Goal: Task Accomplishment & Management: Use online tool/utility

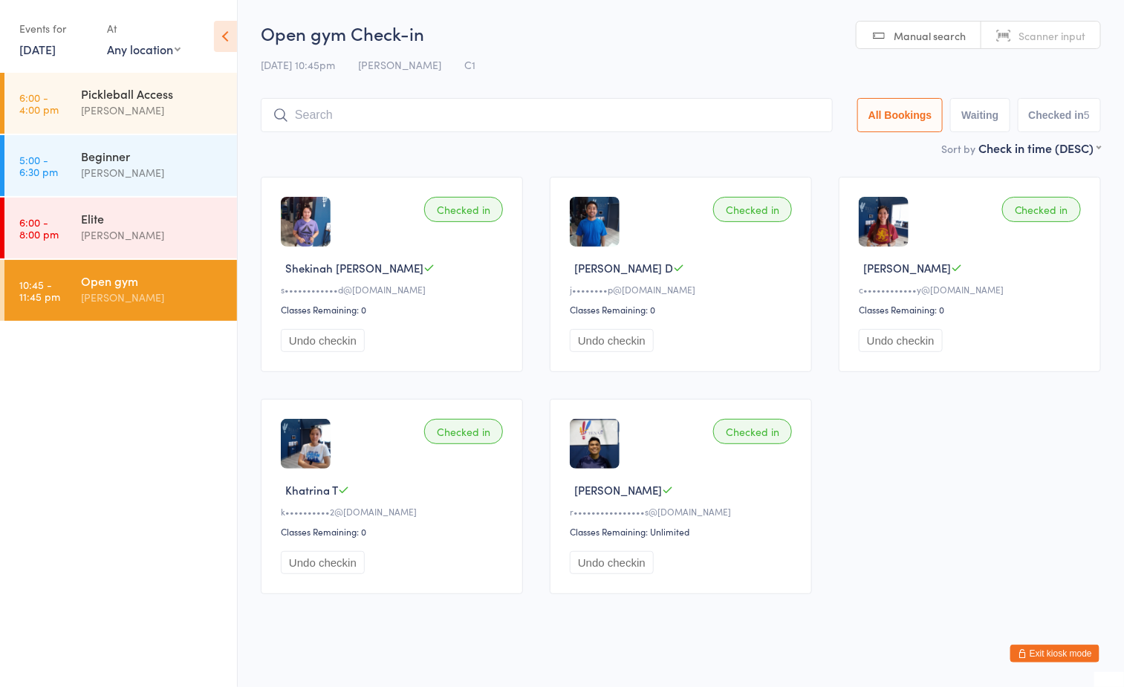
drag, startPoint x: 0, startPoint y: 0, endPoint x: 150, endPoint y: 316, distance: 350.2
click at [150, 316] on div "Open gym [PERSON_NAME]" at bounding box center [159, 289] width 156 height 59
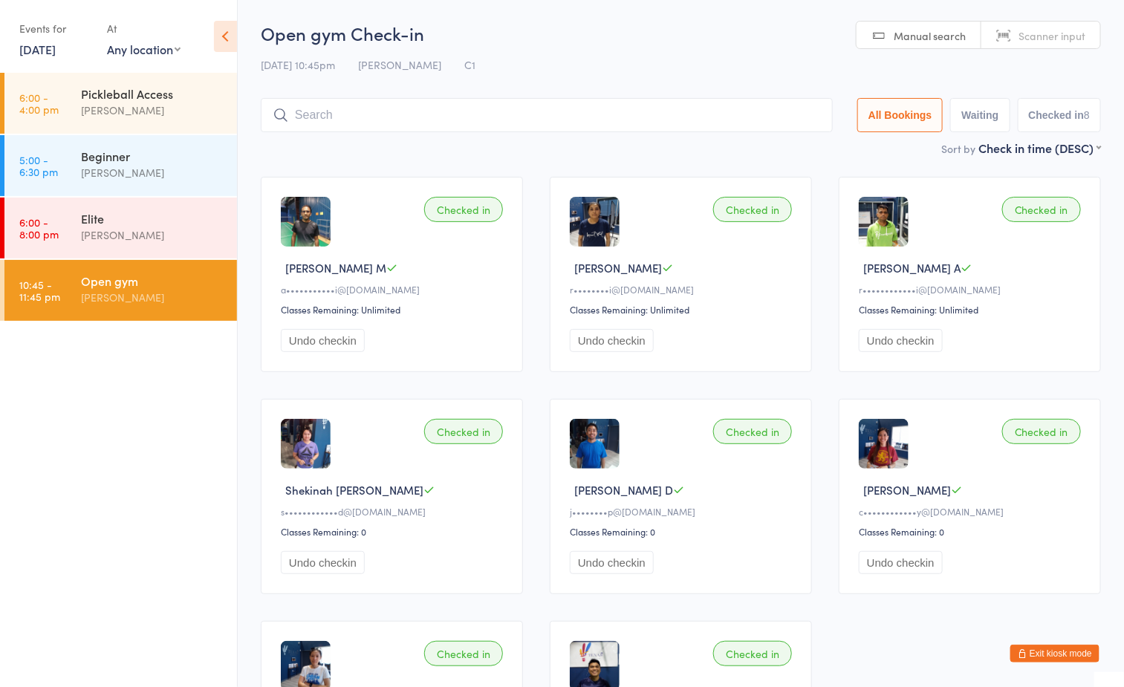
click at [146, 279] on div "Open gym" at bounding box center [152, 281] width 143 height 16
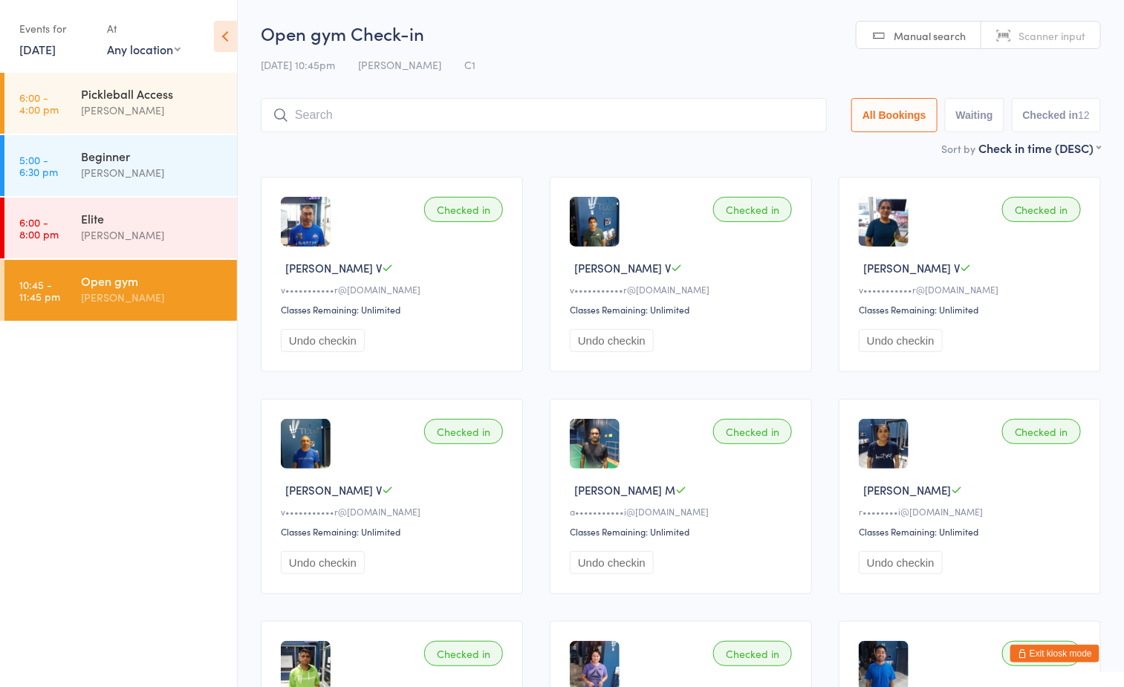
click at [579, 116] on input "search" at bounding box center [544, 115] width 566 height 34
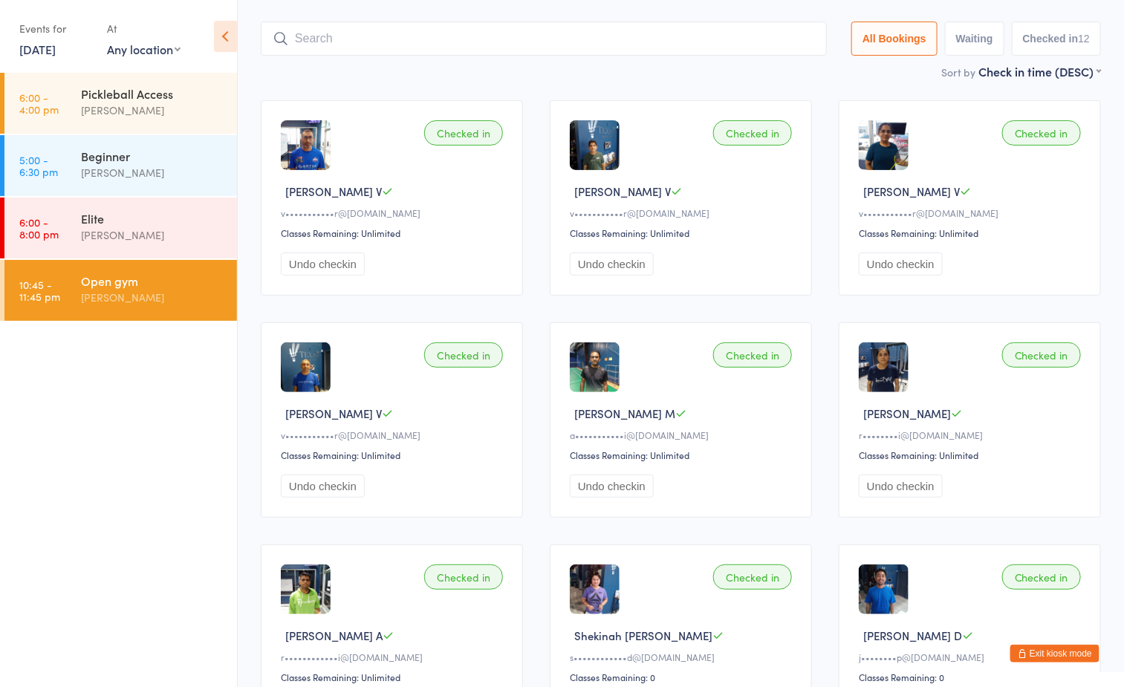
scroll to position [98, 0]
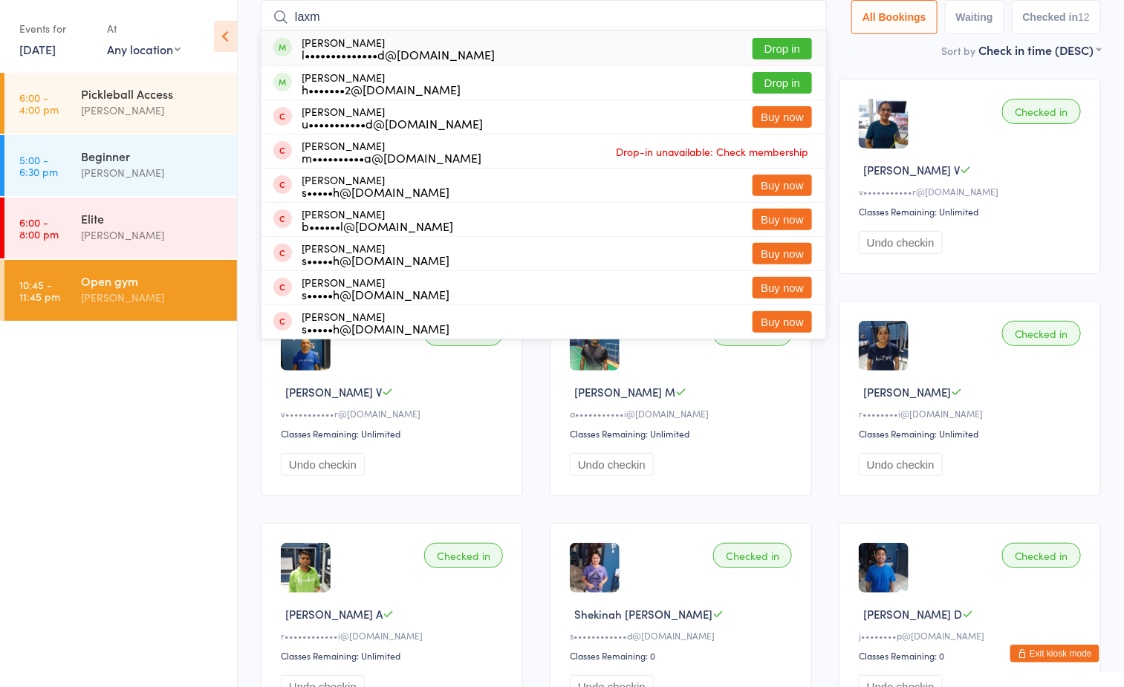
type input "laxm"
click at [790, 40] on button "Drop in" at bounding box center [781, 49] width 59 height 22
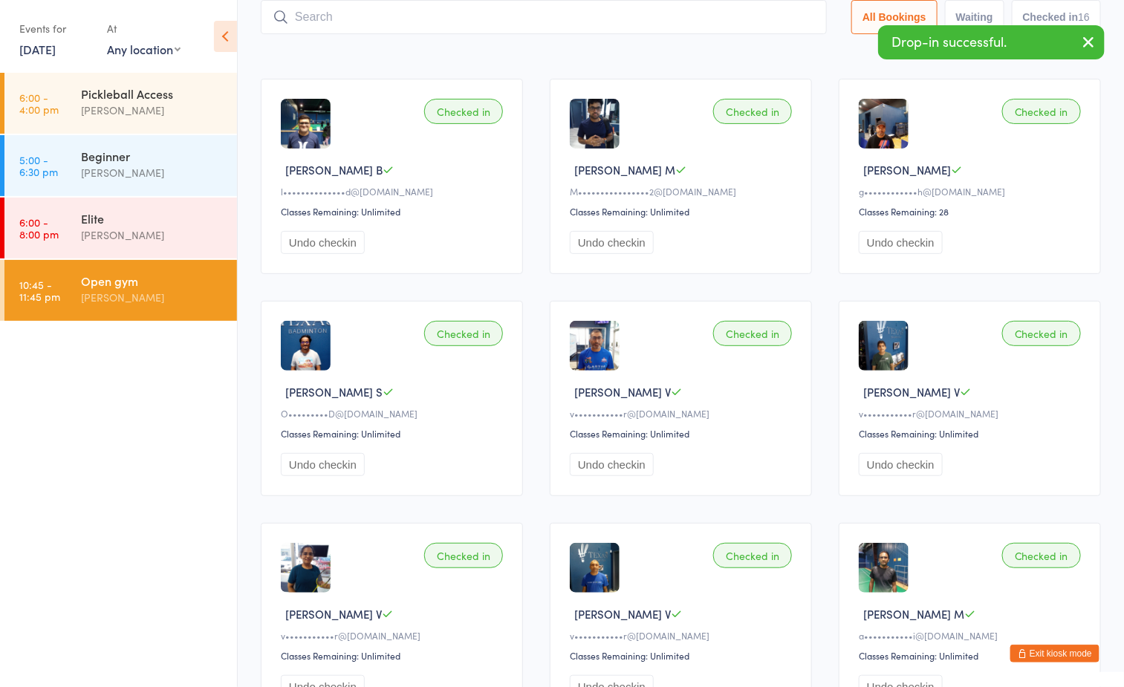
click at [580, 58] on div "Sort by Check in time (DESC) First name (ASC) First name (DESC) Last name (ASC)…" at bounding box center [681, 50] width 840 height 16
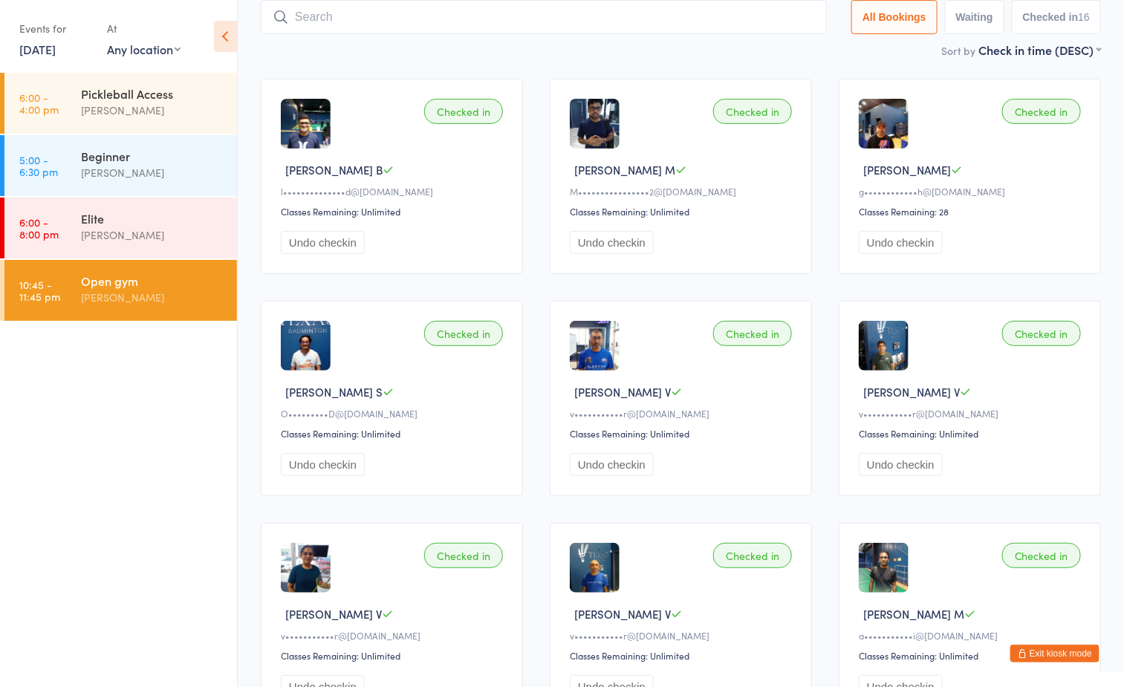
click at [94, 424] on ul "6:00 - 4:00 pm Pickleball Access [PERSON_NAME] 5:00 - 6:30 pm Beginner [PERSON_…" at bounding box center [118, 380] width 237 height 614
click at [123, 449] on ul "6:00 - 4:00 pm Pickleball Access [PERSON_NAME] 5:00 - 6:30 pm Beginner [PERSON_…" at bounding box center [118, 380] width 237 height 614
click at [169, 290] on div "[PERSON_NAME]" at bounding box center [152, 297] width 143 height 17
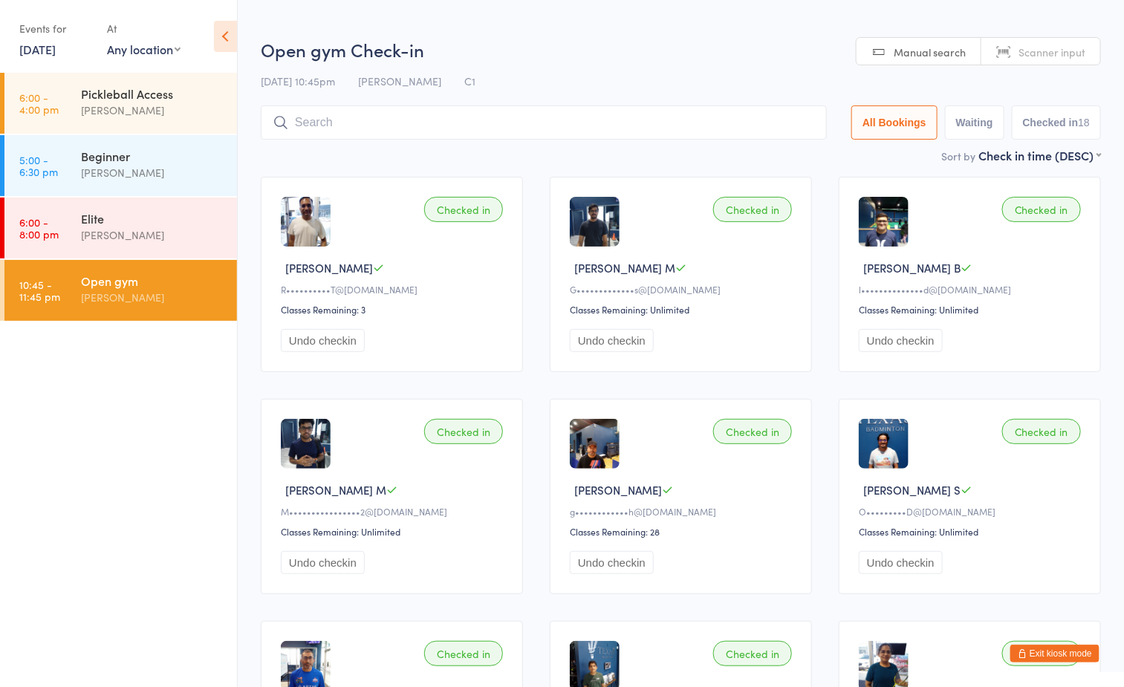
click at [637, 43] on h2 "Open gym Check-in" at bounding box center [681, 49] width 840 height 25
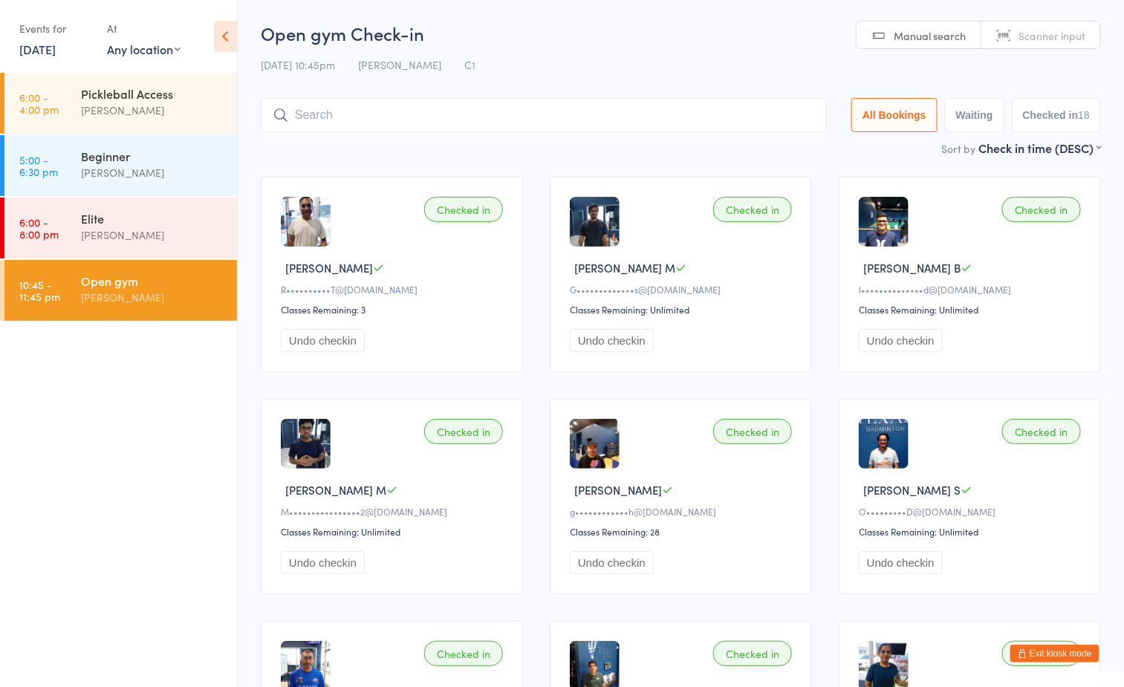
click at [157, 299] on div "[PERSON_NAME]" at bounding box center [152, 297] width 143 height 17
click at [533, 111] on input "search" at bounding box center [544, 115] width 566 height 34
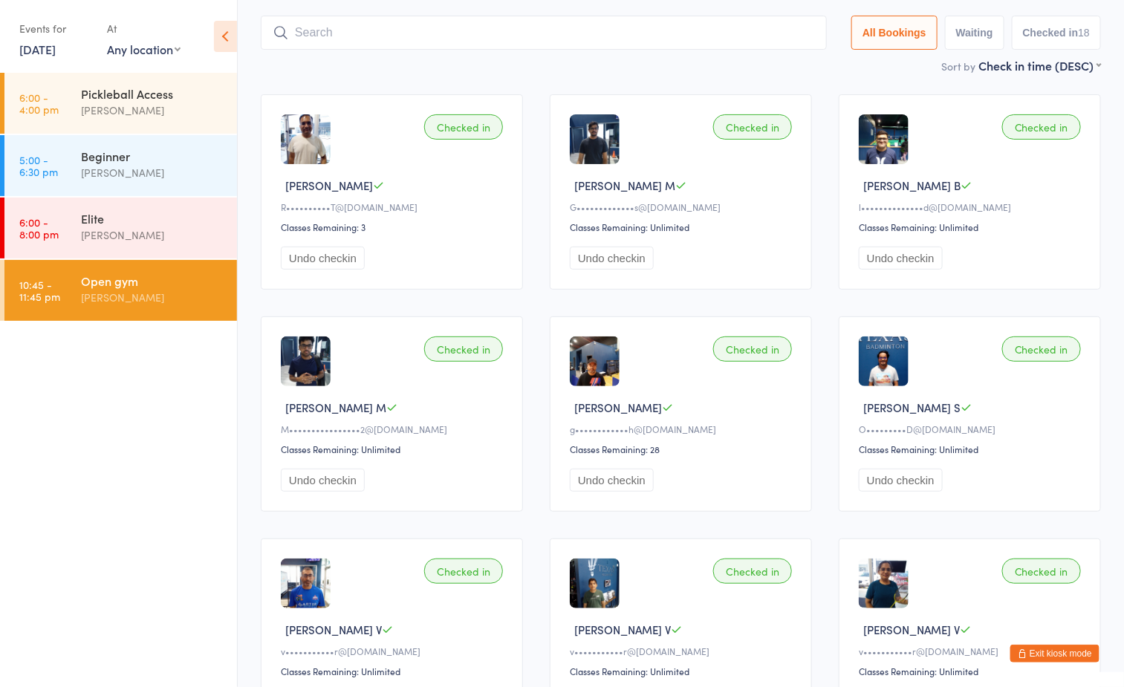
scroll to position [98, 0]
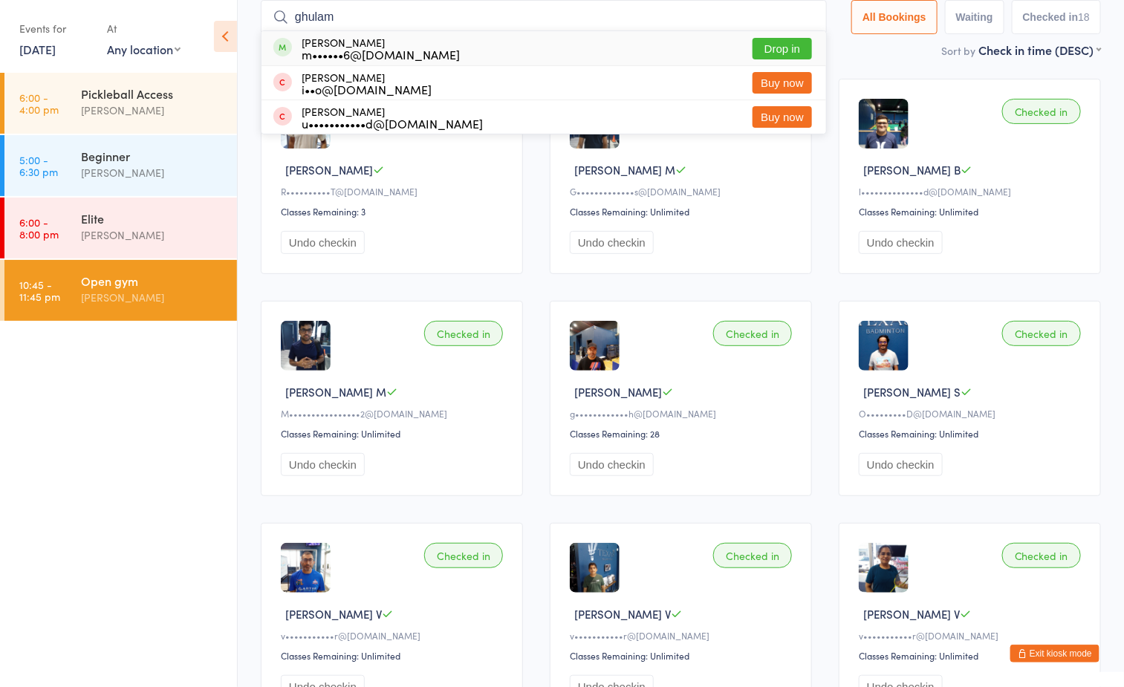
type input "ghulam"
click at [778, 42] on button "Drop in" at bounding box center [781, 49] width 59 height 22
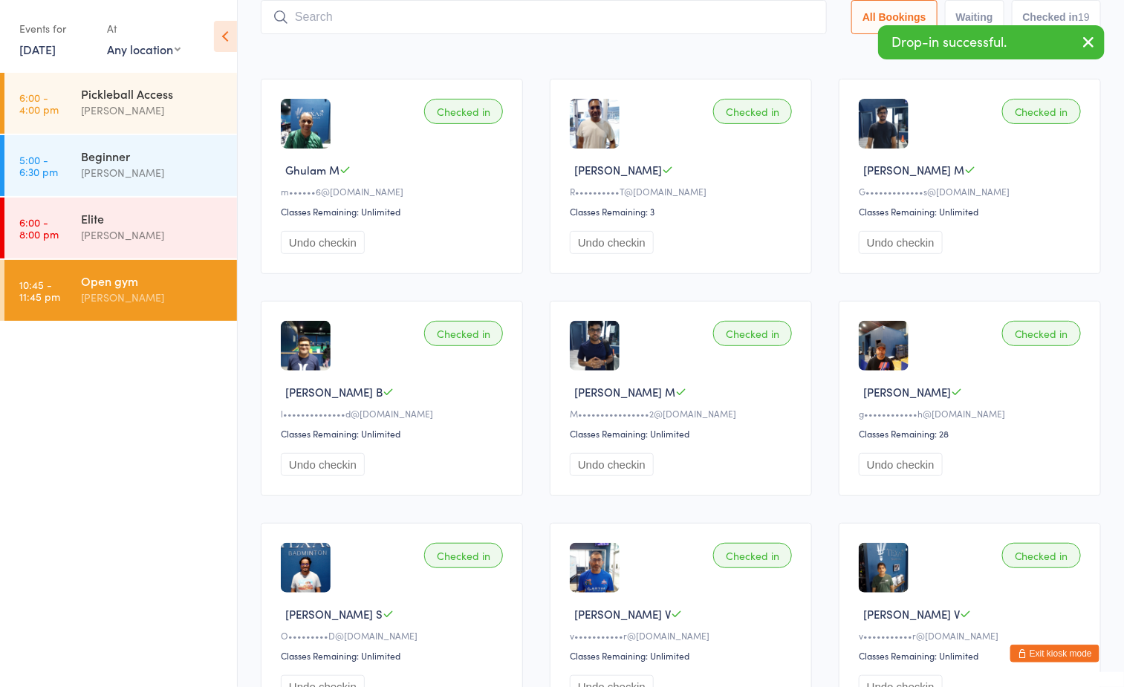
click at [576, 54] on div "Sort by Check in time (DESC) First name (ASC) First name (DESC) Last name (ASC)…" at bounding box center [681, 50] width 840 height 16
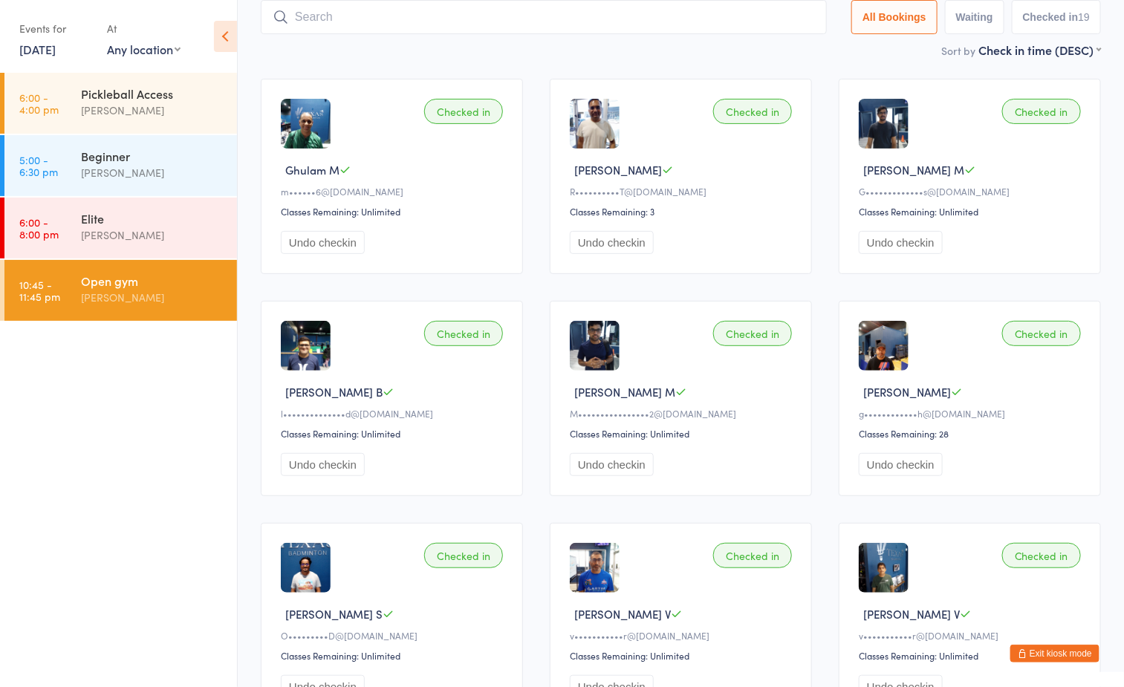
click at [493, 19] on input "search" at bounding box center [544, 17] width 566 height 34
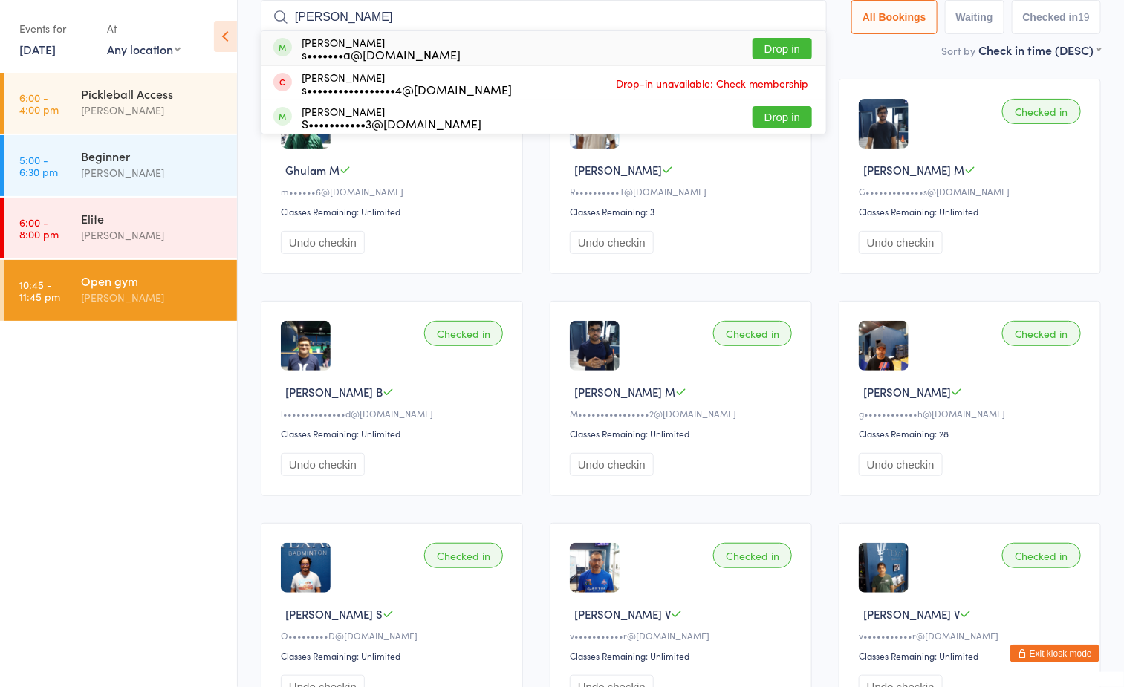
type input "[PERSON_NAME]"
click at [784, 45] on button "Drop in" at bounding box center [781, 49] width 59 height 22
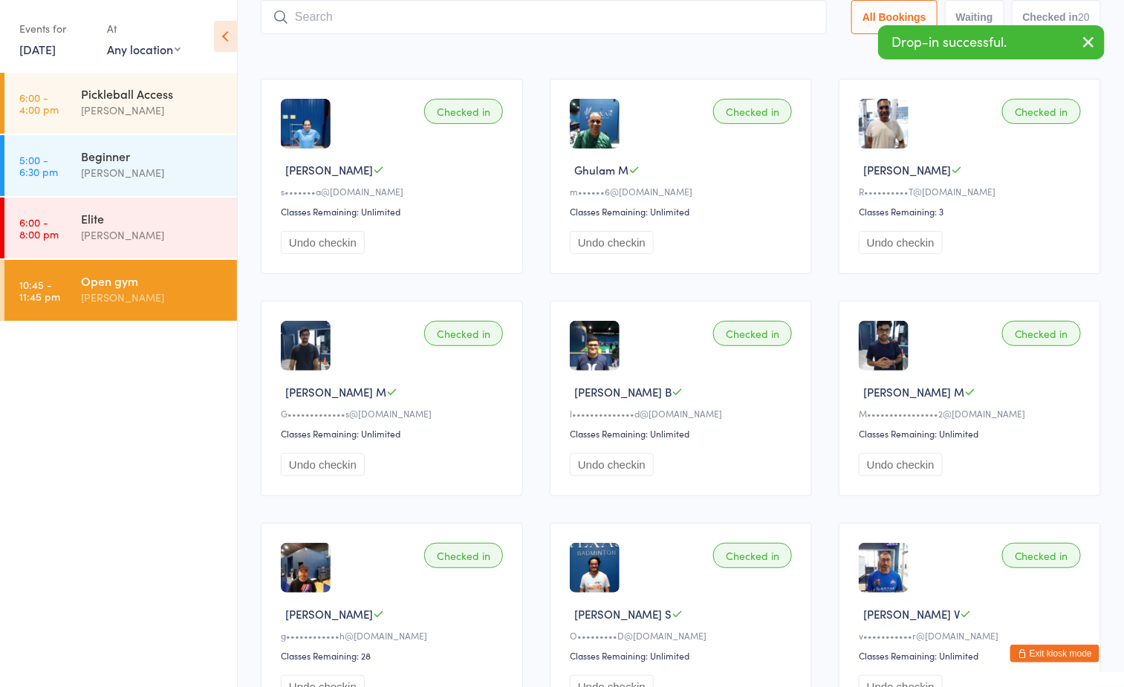
click at [539, 58] on div "Sort by Check in time (DESC) First name (ASC) First name (DESC) Last name (ASC)…" at bounding box center [681, 50] width 840 height 16
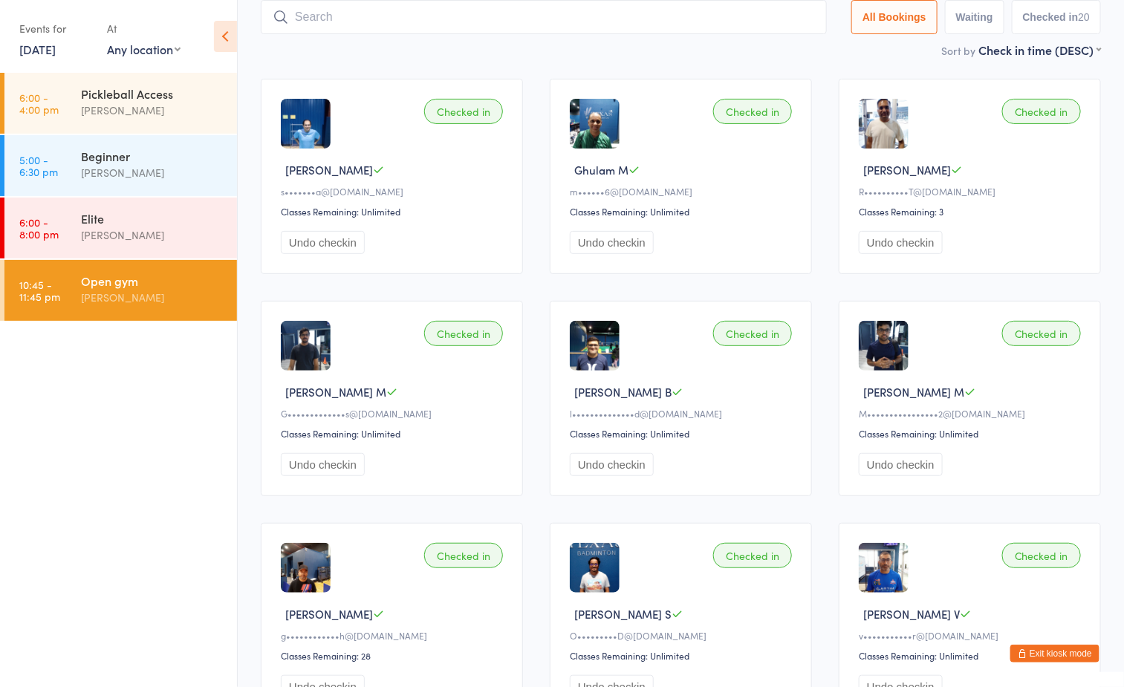
click at [448, 13] on input "search" at bounding box center [544, 17] width 566 height 34
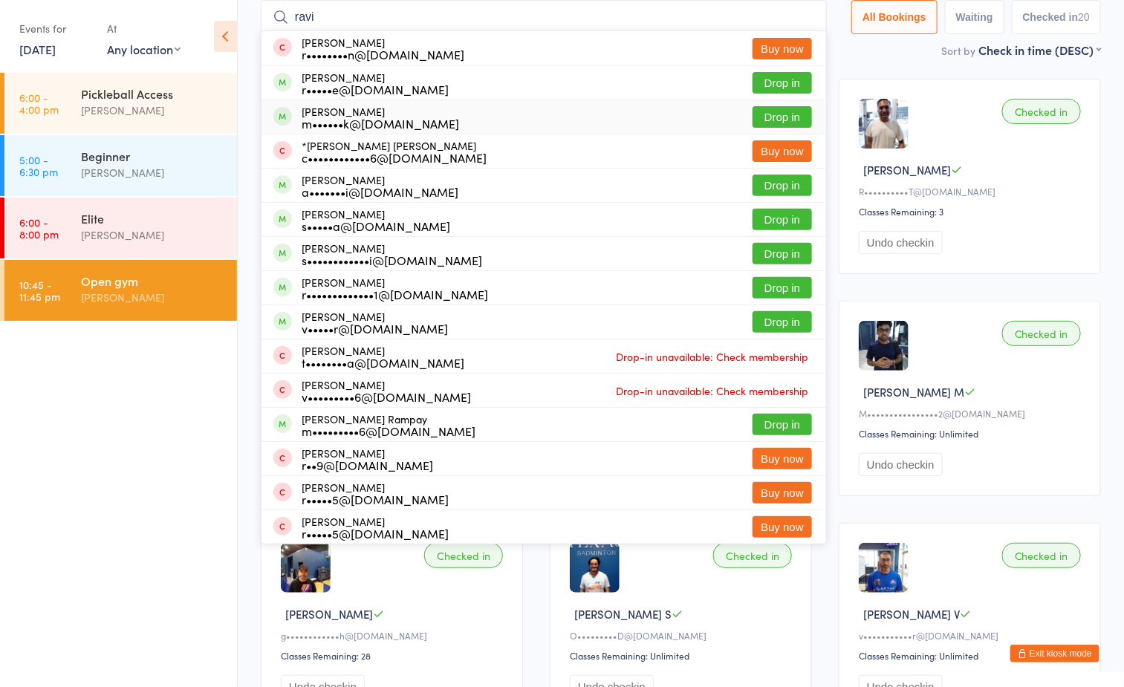
type input "ravi"
click at [774, 121] on button "Drop in" at bounding box center [781, 117] width 59 height 22
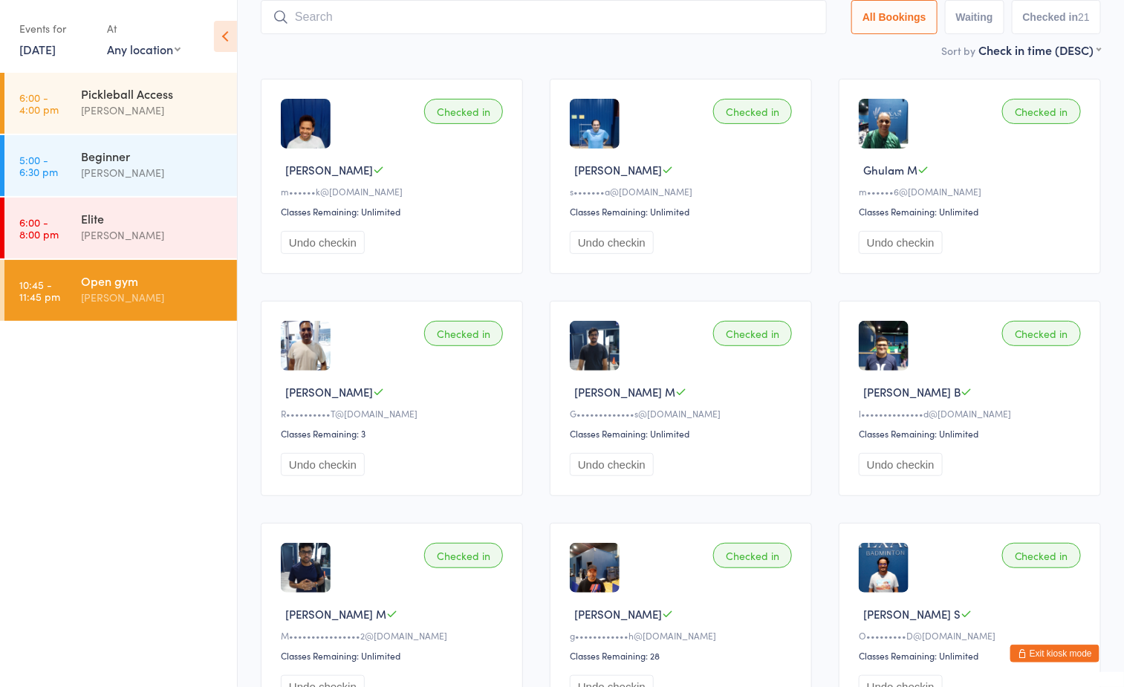
click at [174, 305] on div "[PERSON_NAME]" at bounding box center [152, 297] width 143 height 17
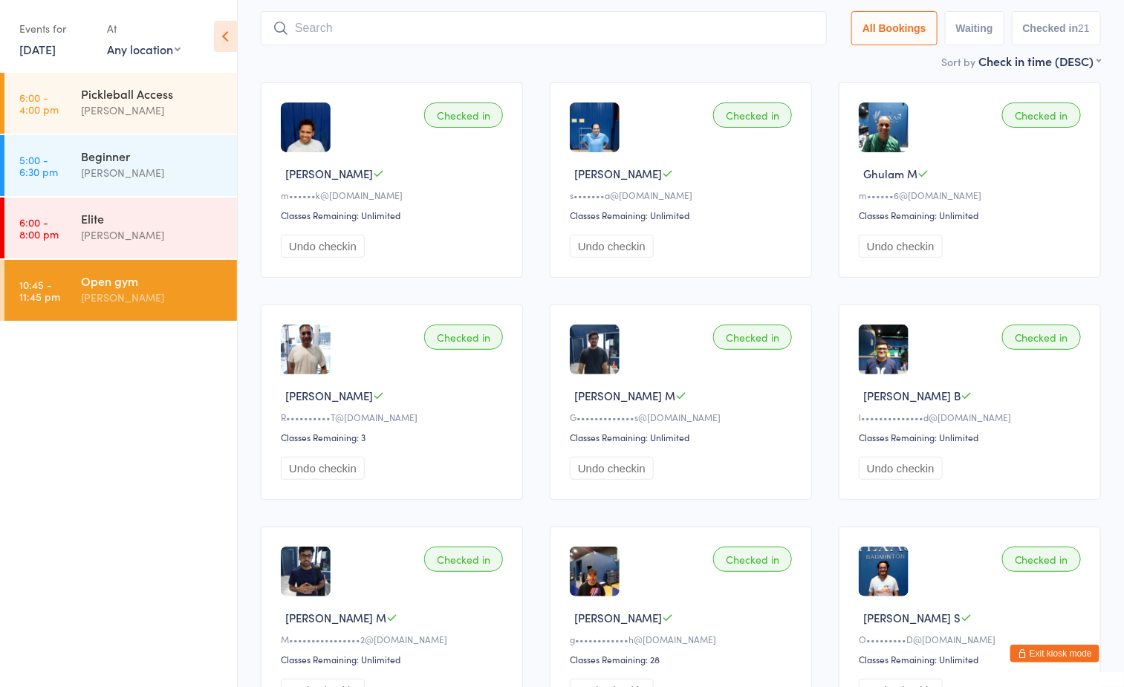
scroll to position [0, 0]
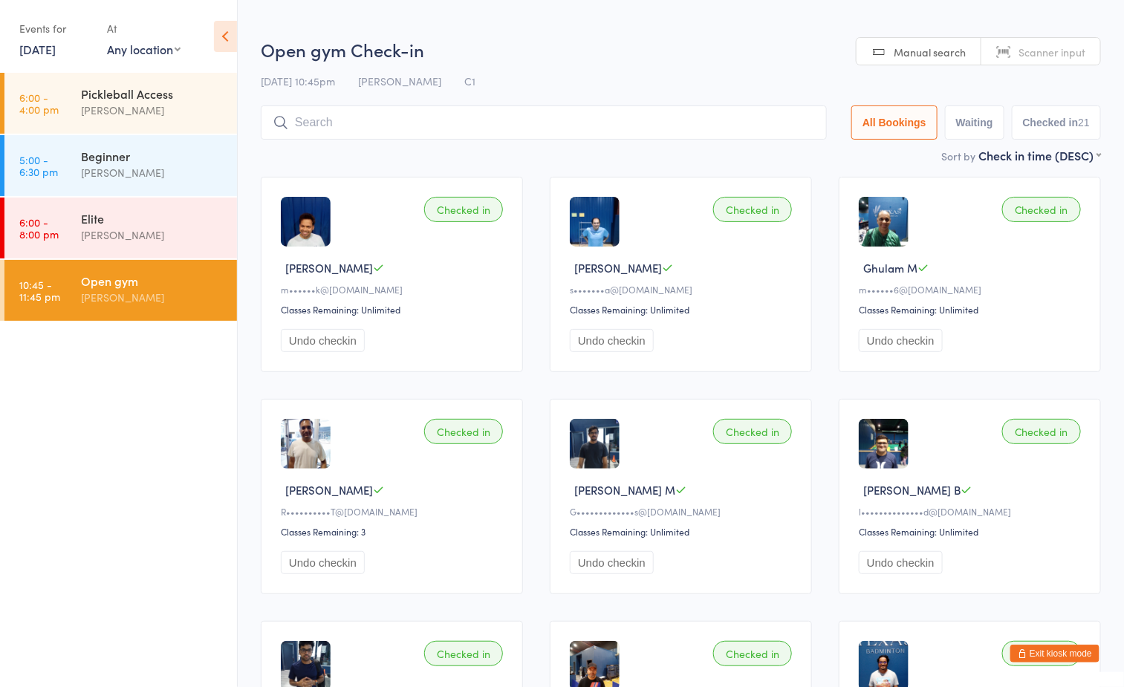
click at [441, 123] on input "search" at bounding box center [544, 122] width 566 height 34
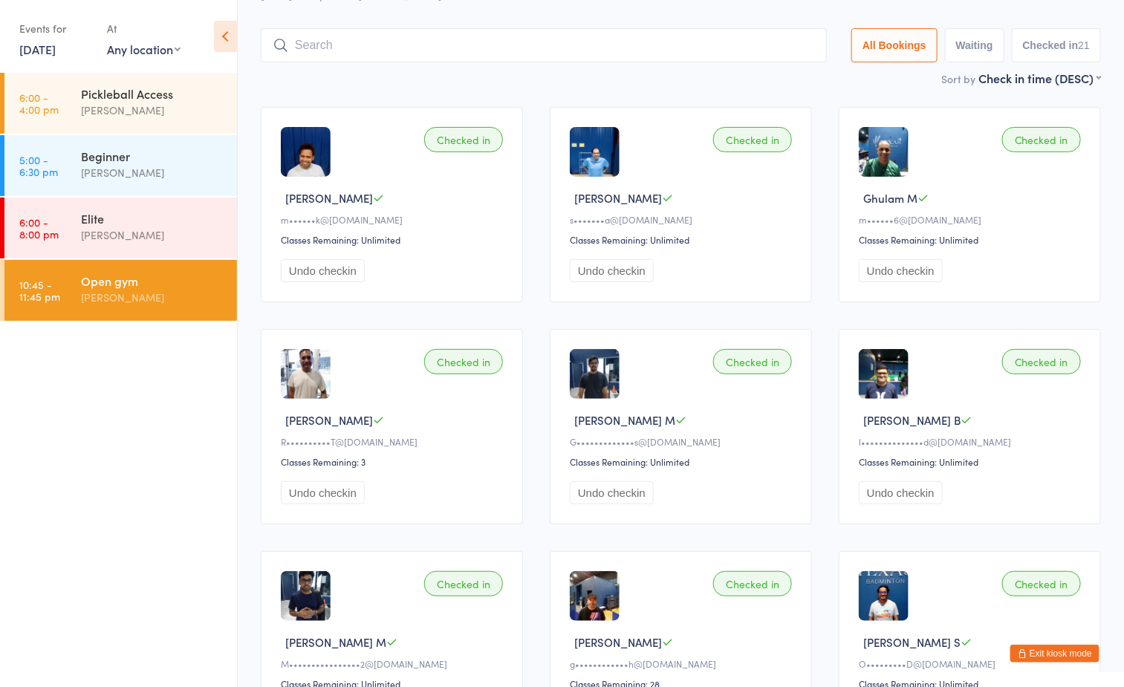
scroll to position [98, 0]
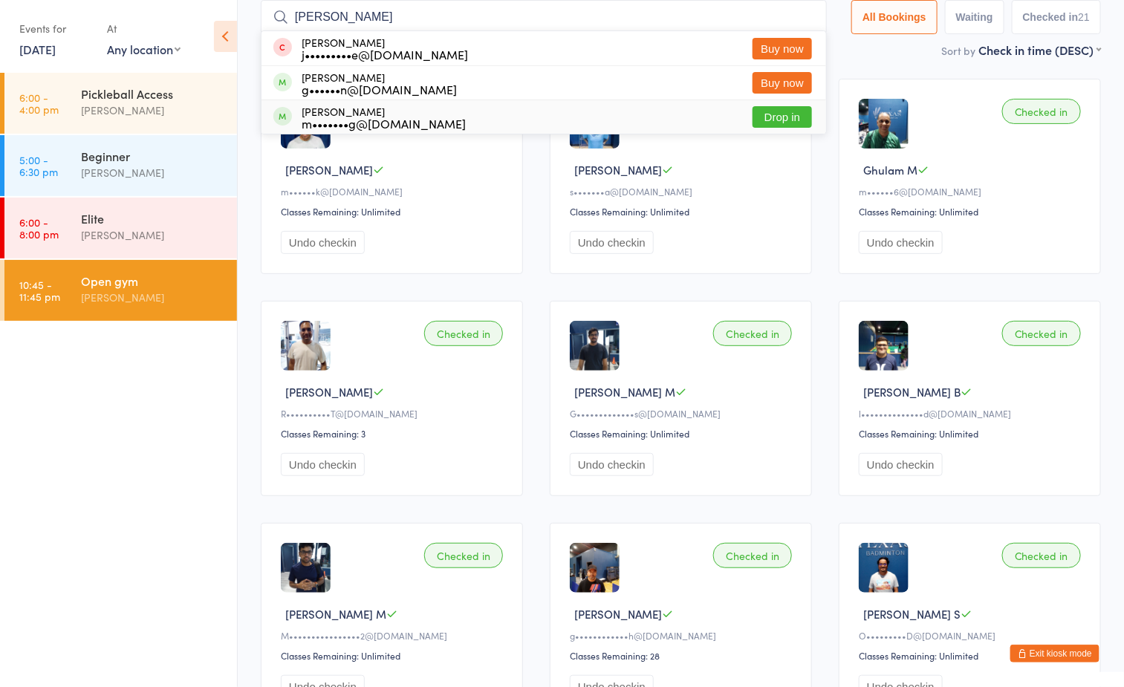
type input "[PERSON_NAME]"
click at [781, 118] on button "Drop in" at bounding box center [781, 117] width 59 height 22
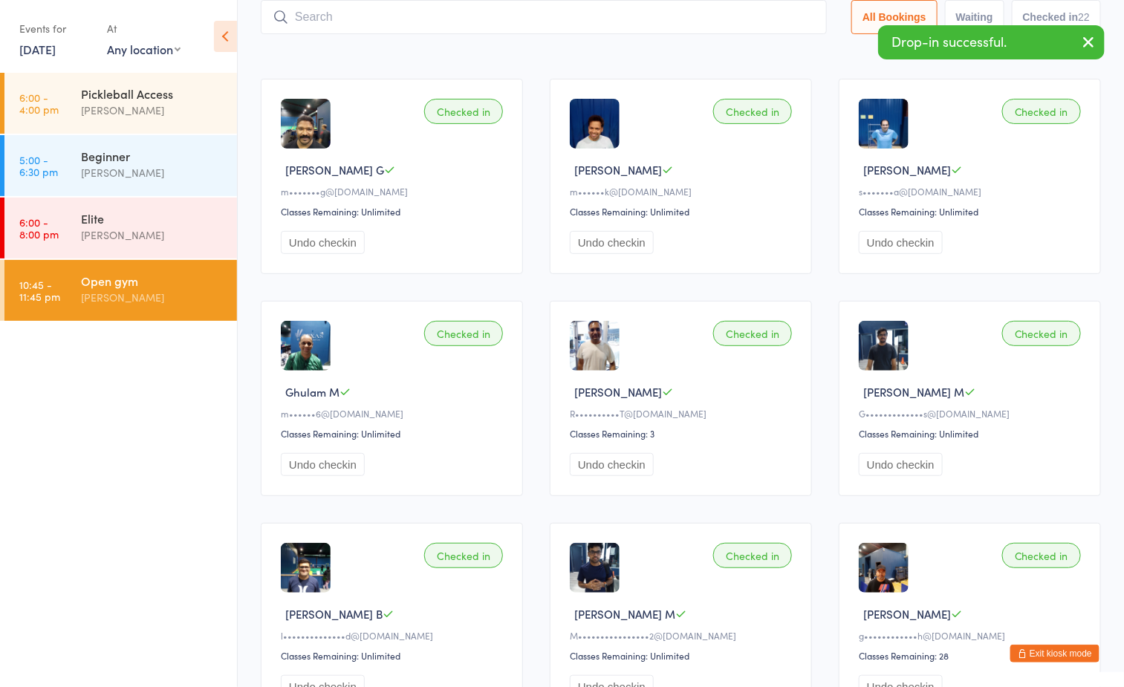
click at [648, 53] on div "Sort by Check in time (DESC) First name (ASC) First name (DESC) Last name (ASC)…" at bounding box center [681, 50] width 840 height 16
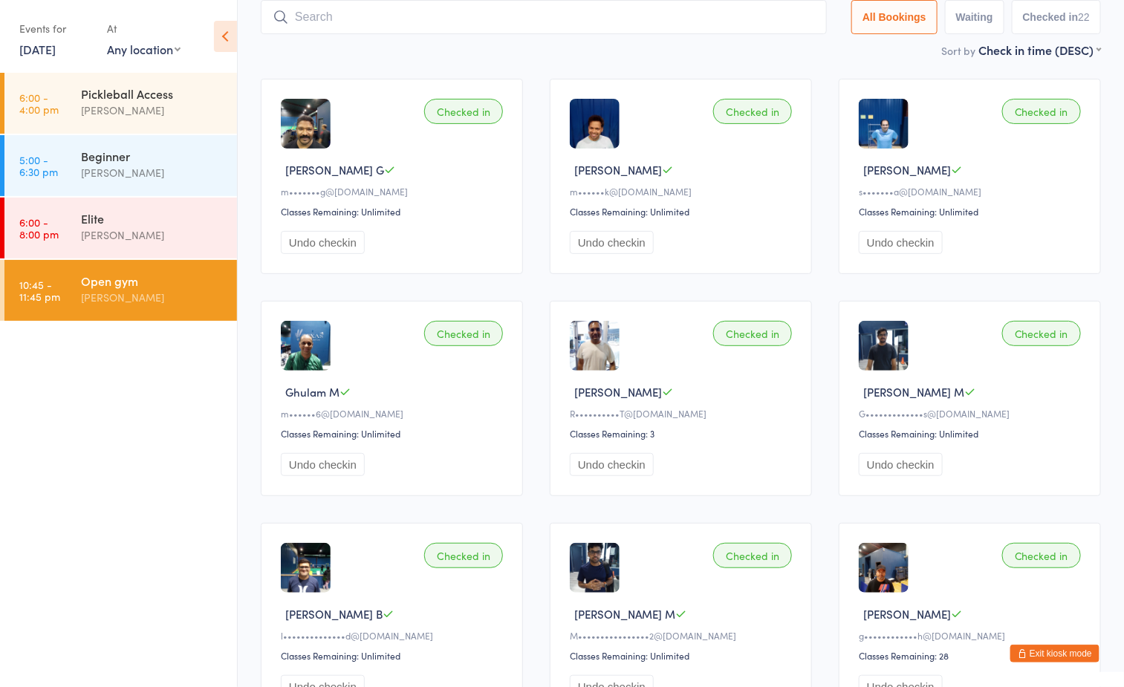
click at [569, 25] on input "search" at bounding box center [544, 17] width 566 height 34
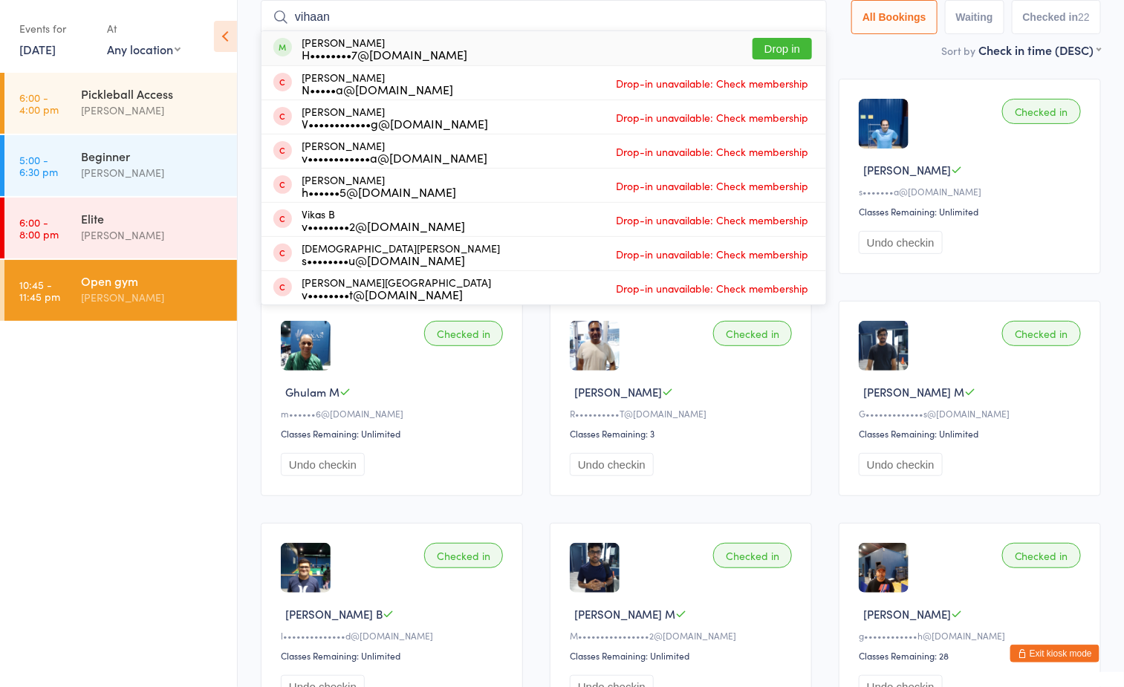
type input "vihaan"
click at [767, 48] on button "Drop in" at bounding box center [781, 49] width 59 height 22
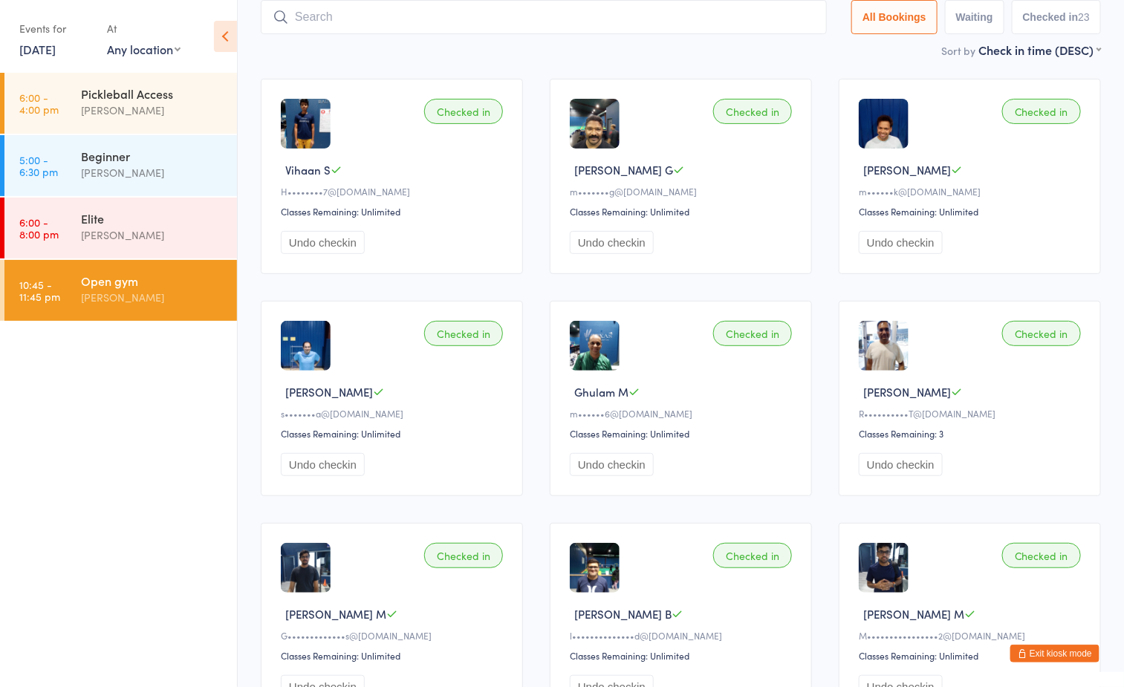
click at [559, 10] on input "search" at bounding box center [544, 17] width 566 height 34
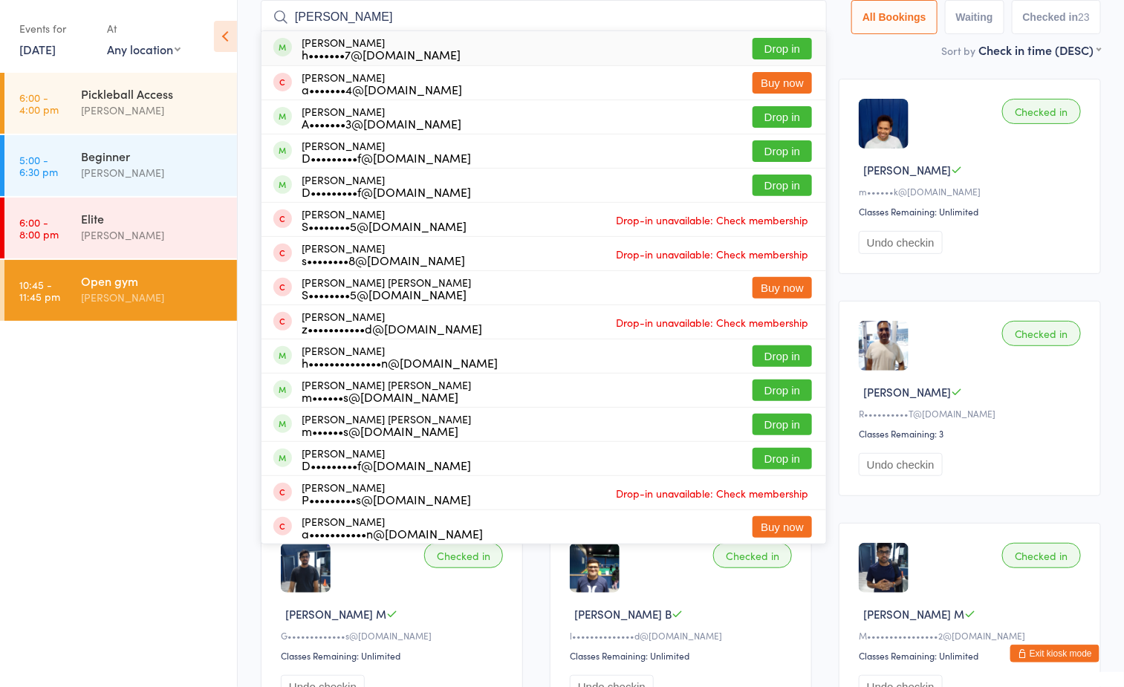
type input "[PERSON_NAME]"
click at [769, 47] on button "Drop in" at bounding box center [781, 49] width 59 height 22
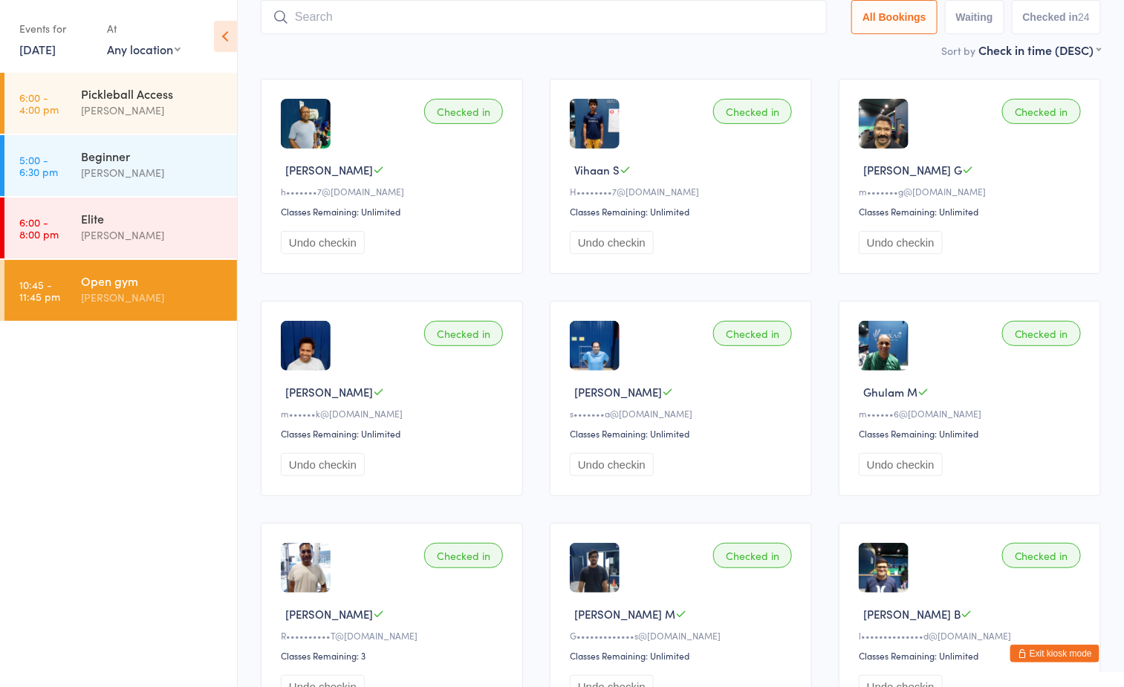
click at [692, 22] on input "search" at bounding box center [544, 17] width 566 height 34
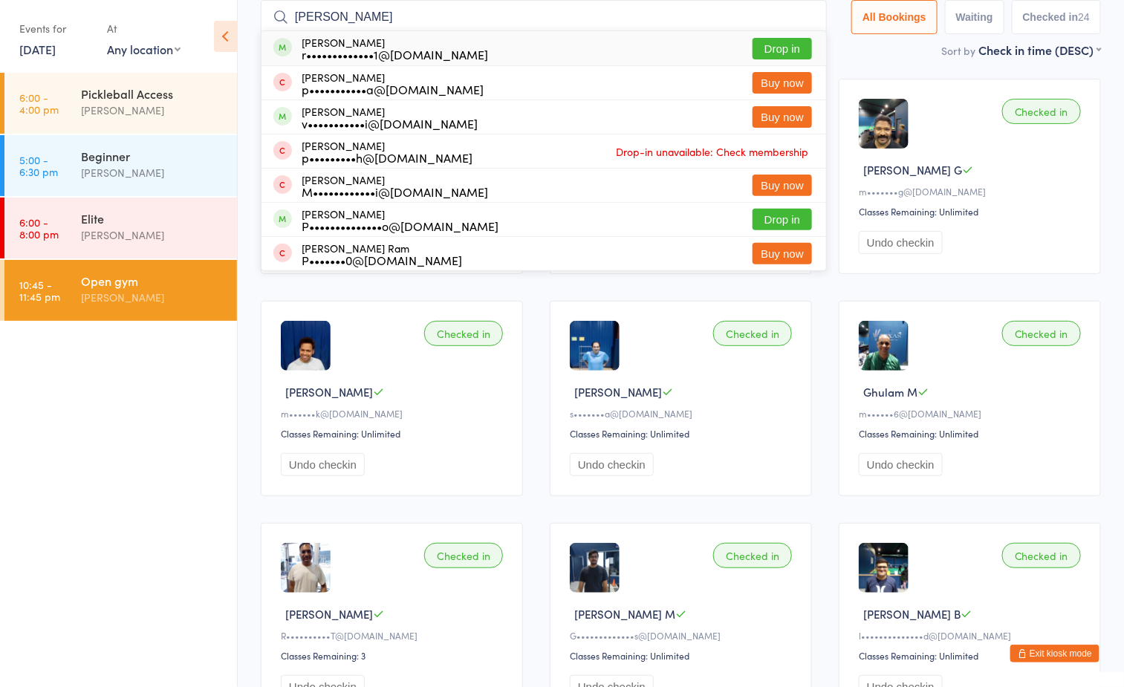
type input "[PERSON_NAME]"
click at [778, 47] on button "Drop in" at bounding box center [781, 49] width 59 height 22
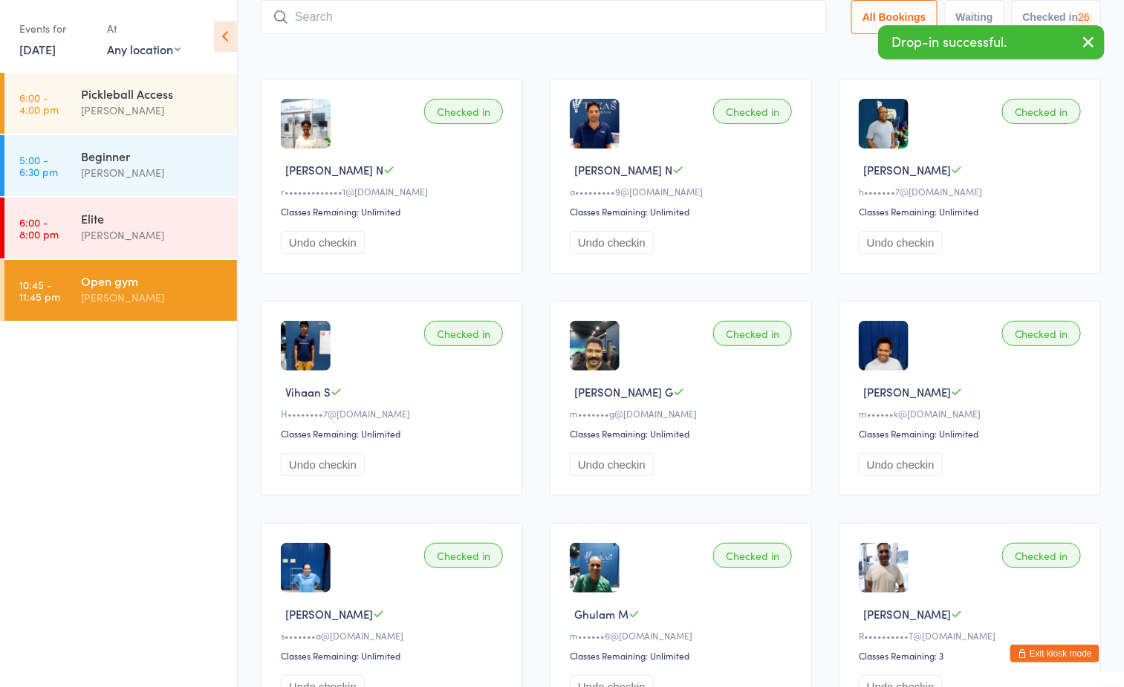
click at [582, 48] on div "Sort by Check in time (DESC) First name (ASC) First name (DESC) Last name (ASC)…" at bounding box center [681, 50] width 840 height 16
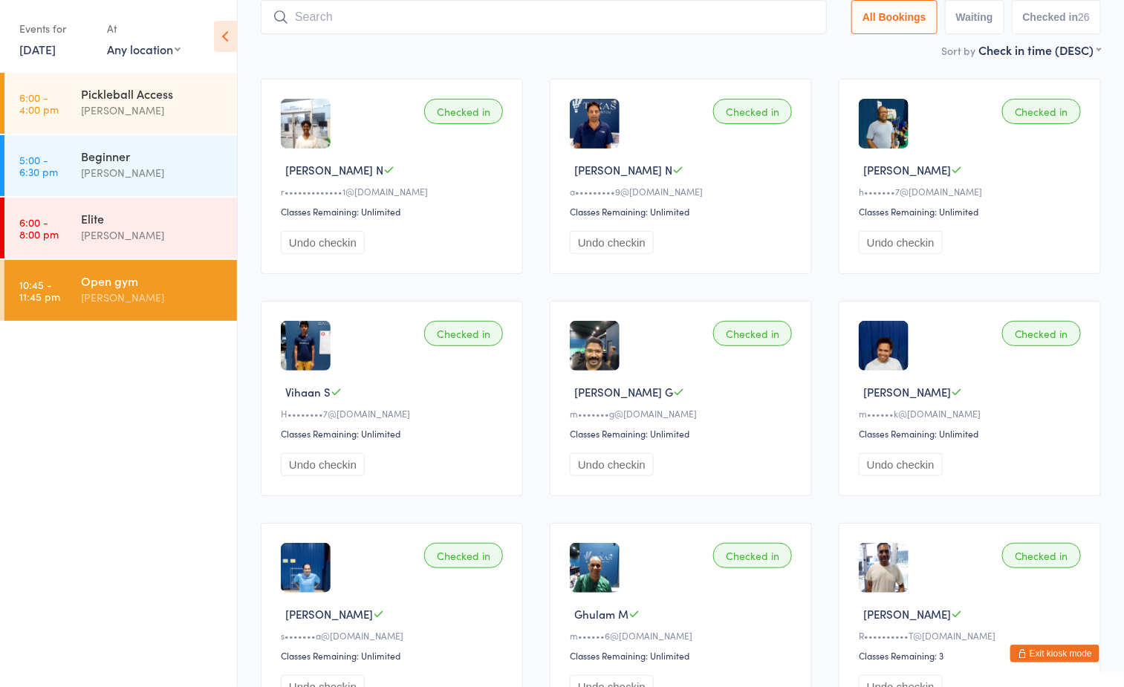
click at [587, 10] on input "search" at bounding box center [544, 17] width 566 height 34
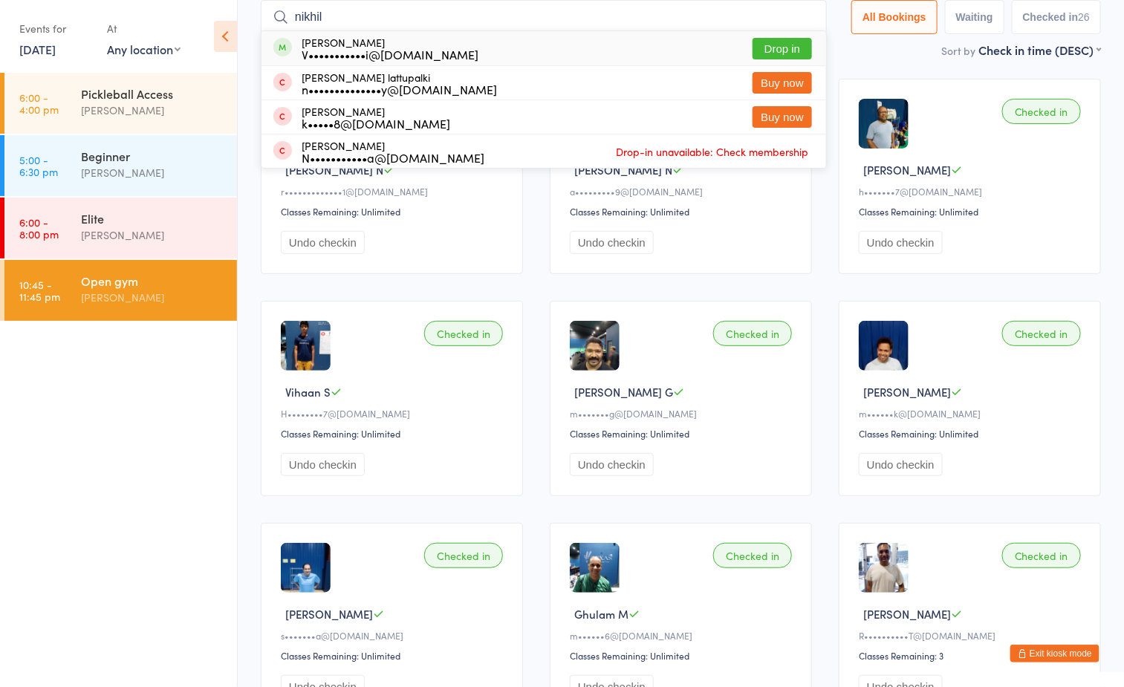
type input "nikhil"
click at [791, 52] on button "Drop in" at bounding box center [781, 49] width 59 height 22
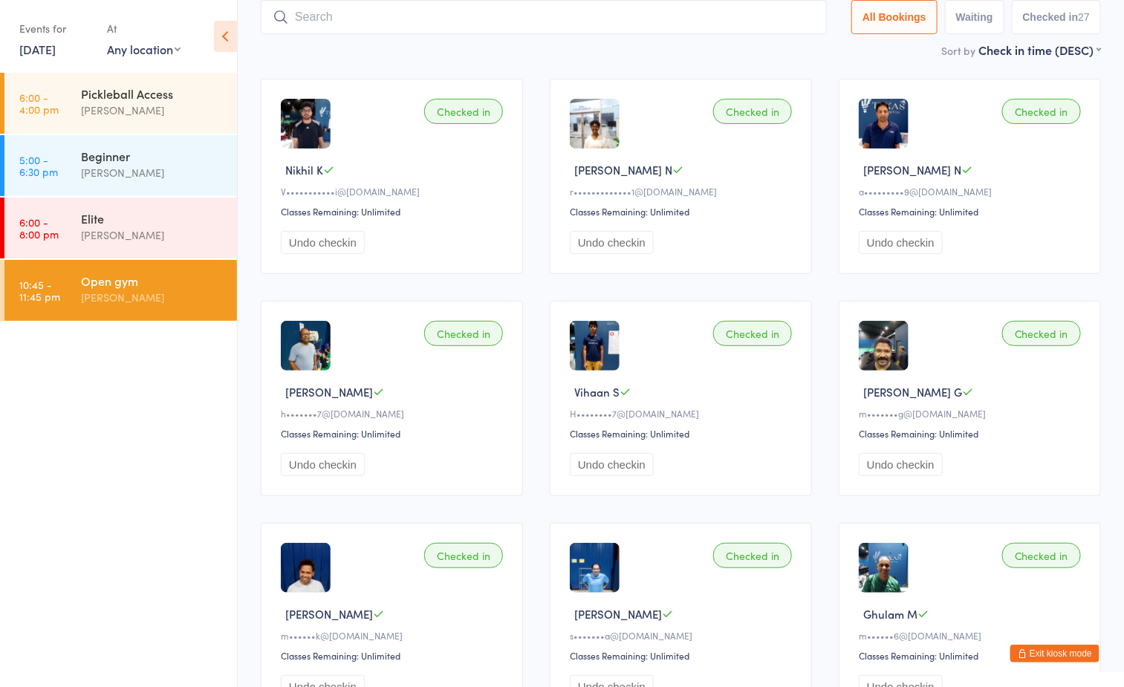
click at [624, 58] on div "Sort by Check in time (DESC) First name (ASC) First name (DESC) Last name (ASC)…" at bounding box center [681, 50] width 840 height 16
click at [618, 16] on input "search" at bounding box center [544, 17] width 566 height 34
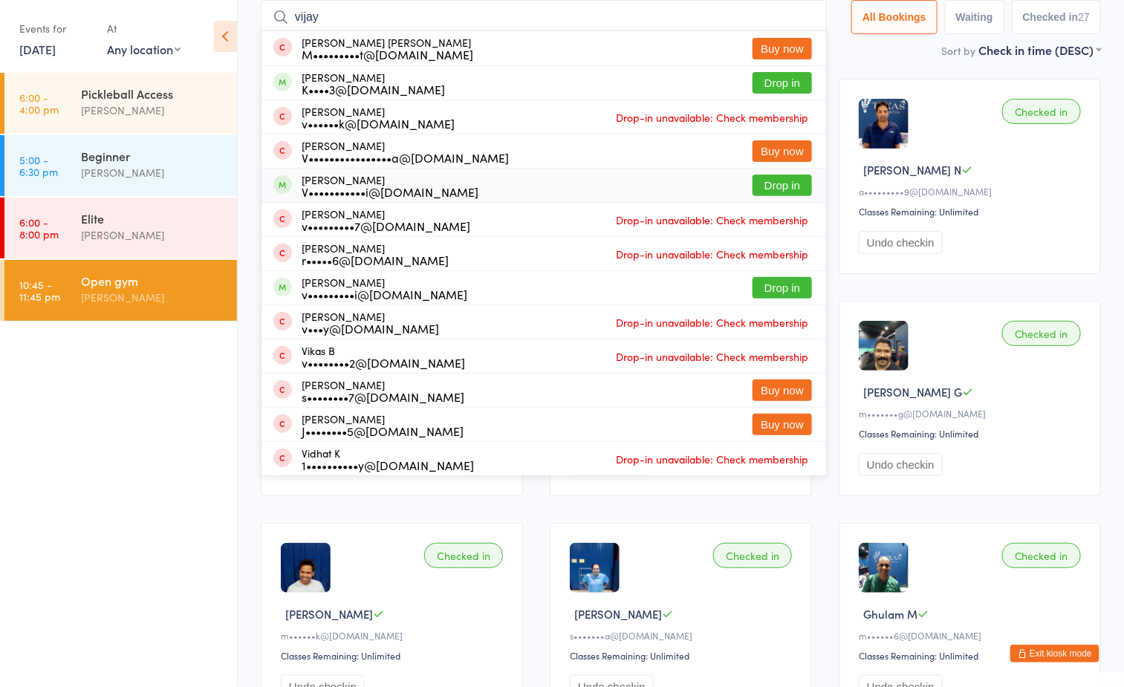
type input "vijay"
click at [756, 187] on button "Drop in" at bounding box center [781, 186] width 59 height 22
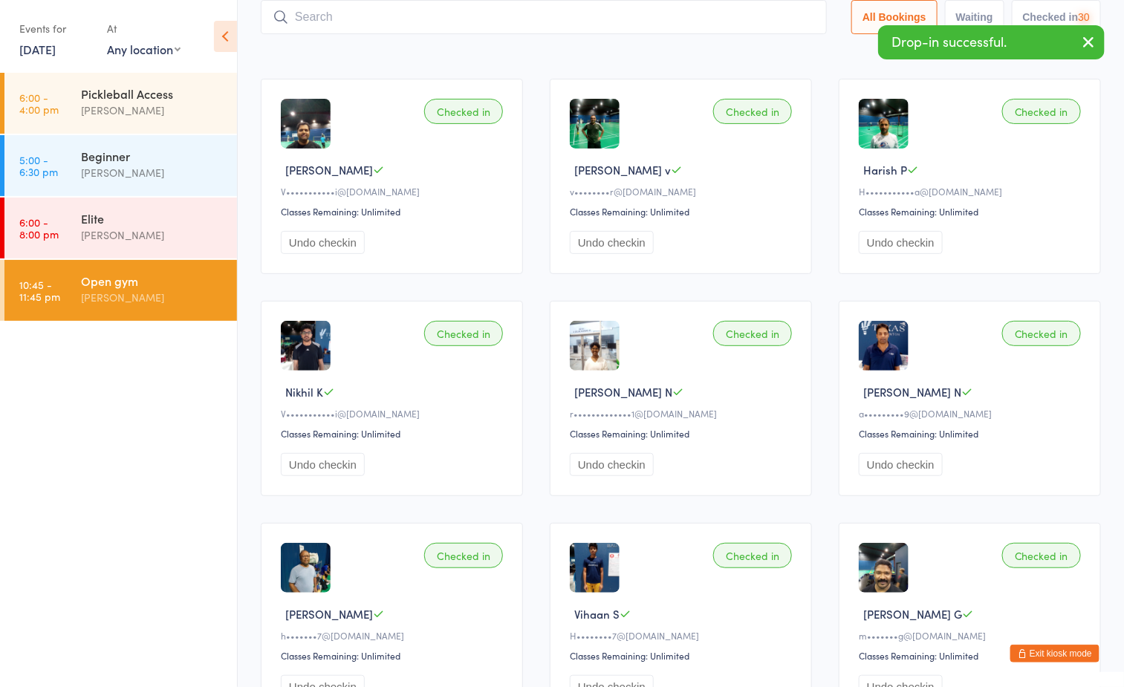
click at [127, 513] on ul "6:00 - 4:00 pm Pickleball Access [PERSON_NAME] 5:00 - 6:30 pm Beginner [PERSON_…" at bounding box center [118, 380] width 237 height 614
click at [609, 54] on div "Sort by Check in time (DESC) First name (ASC) First name (DESC) Last name (ASC)…" at bounding box center [681, 50] width 840 height 16
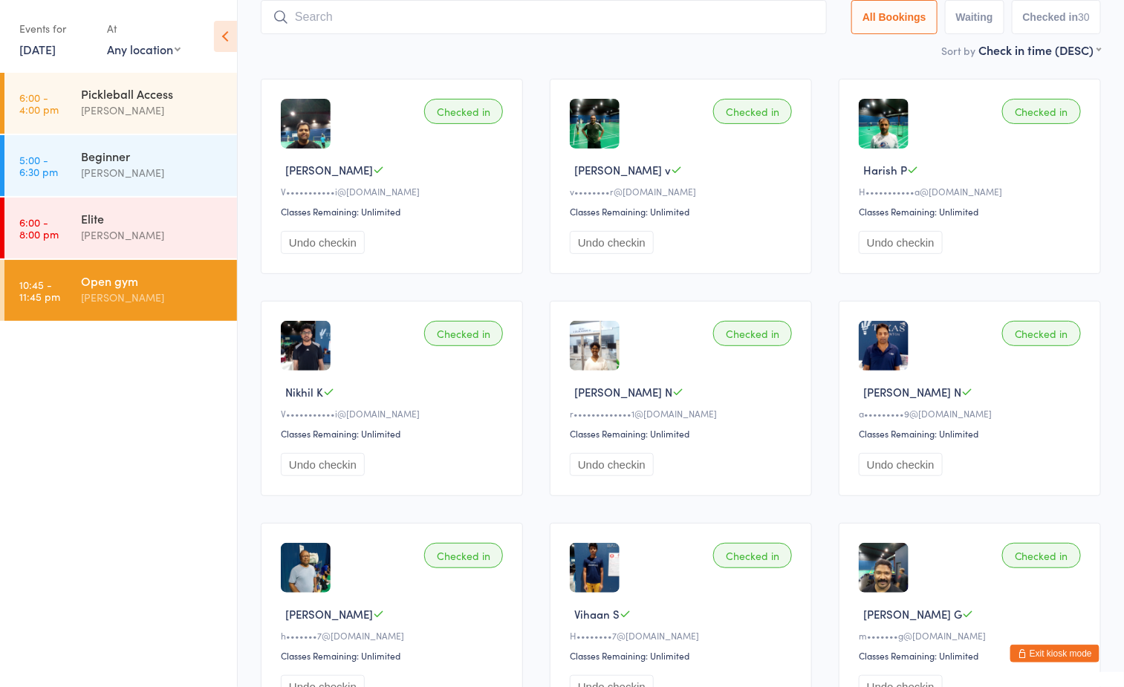
click at [460, 21] on input "search" at bounding box center [544, 17] width 566 height 34
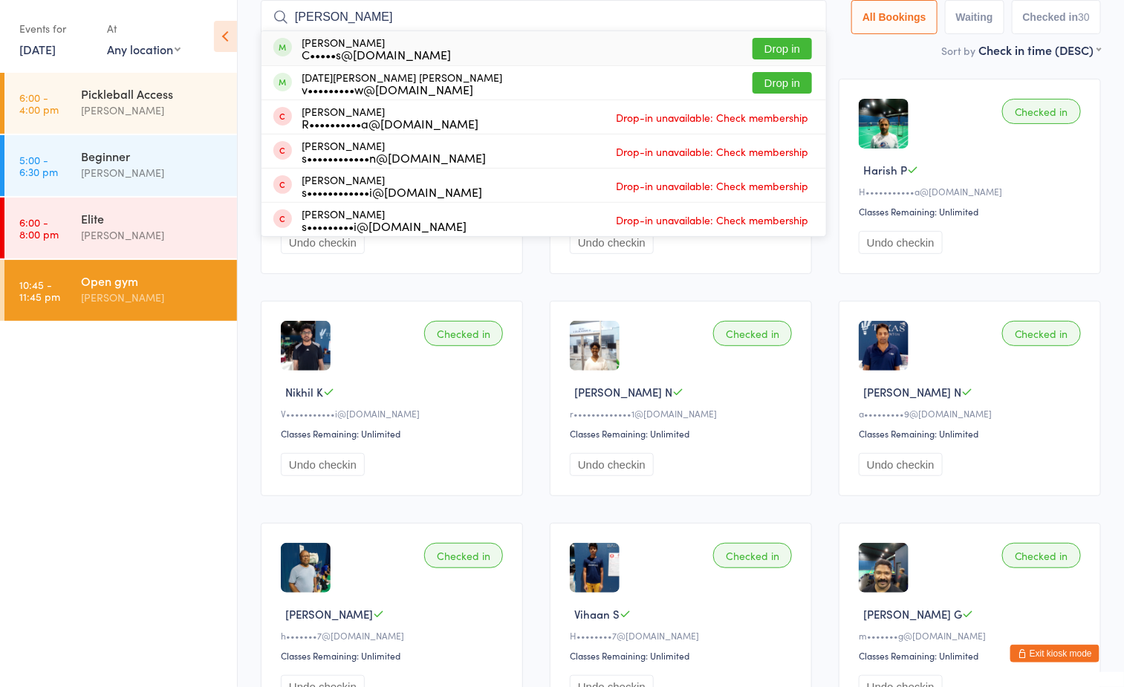
type input "[PERSON_NAME]"
click at [762, 50] on button "Drop in" at bounding box center [781, 49] width 59 height 22
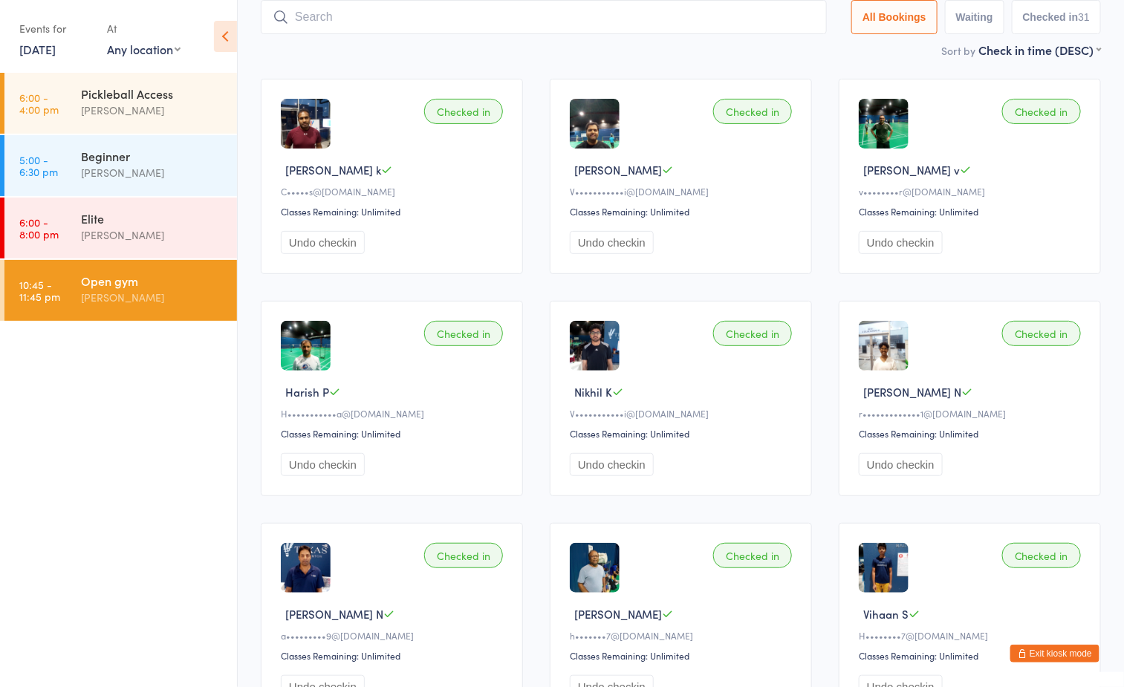
click at [475, 16] on input "search" at bounding box center [544, 17] width 566 height 34
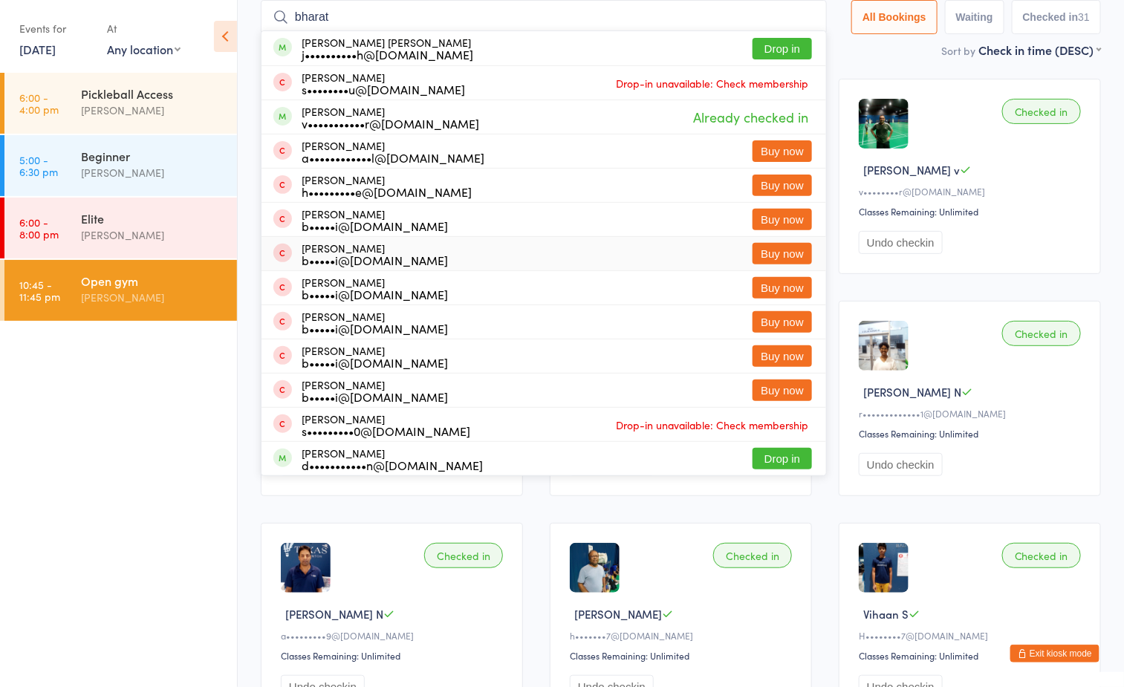
type input "bharat"
click at [147, 388] on ul "6:00 - 4:00 pm Pickleball Access [PERSON_NAME] 5:00 - 6:30 pm Beginner [PERSON_…" at bounding box center [118, 380] width 237 height 614
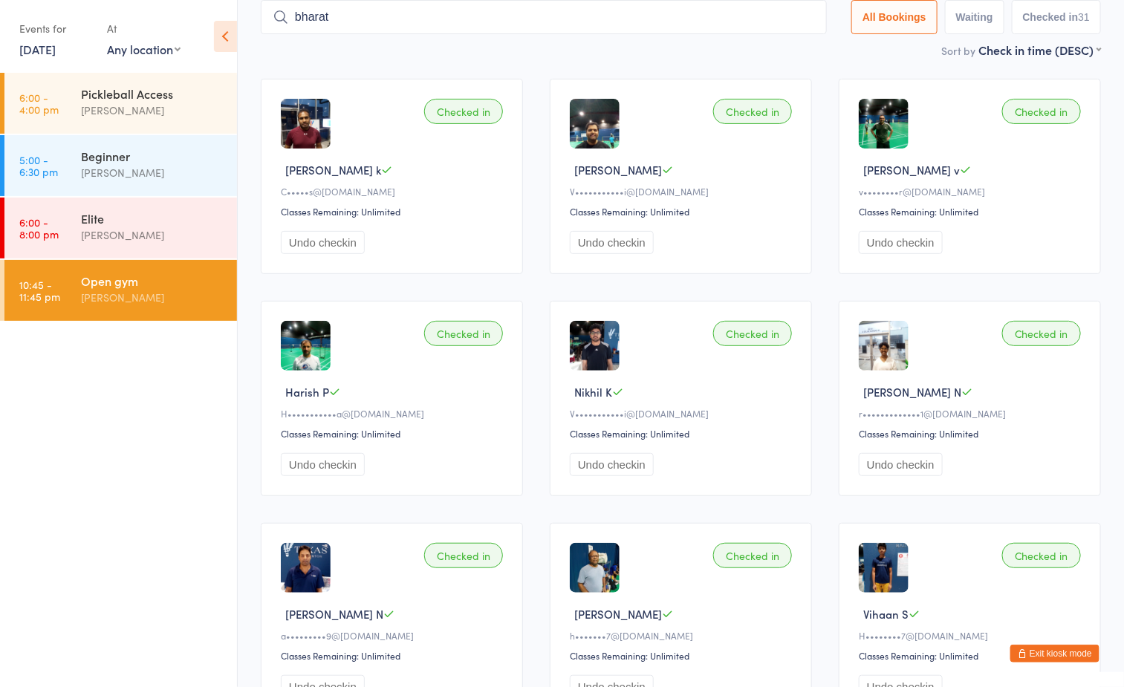
click at [796, 13] on input "bharat" at bounding box center [544, 17] width 566 height 34
click at [167, 326] on ul "6:00 - 4:00 pm Pickleball Access [PERSON_NAME] 5:00 - 6:30 pm Beginner [PERSON_…" at bounding box center [118, 380] width 237 height 614
click at [172, 310] on div "Open gym [PERSON_NAME]" at bounding box center [159, 289] width 156 height 59
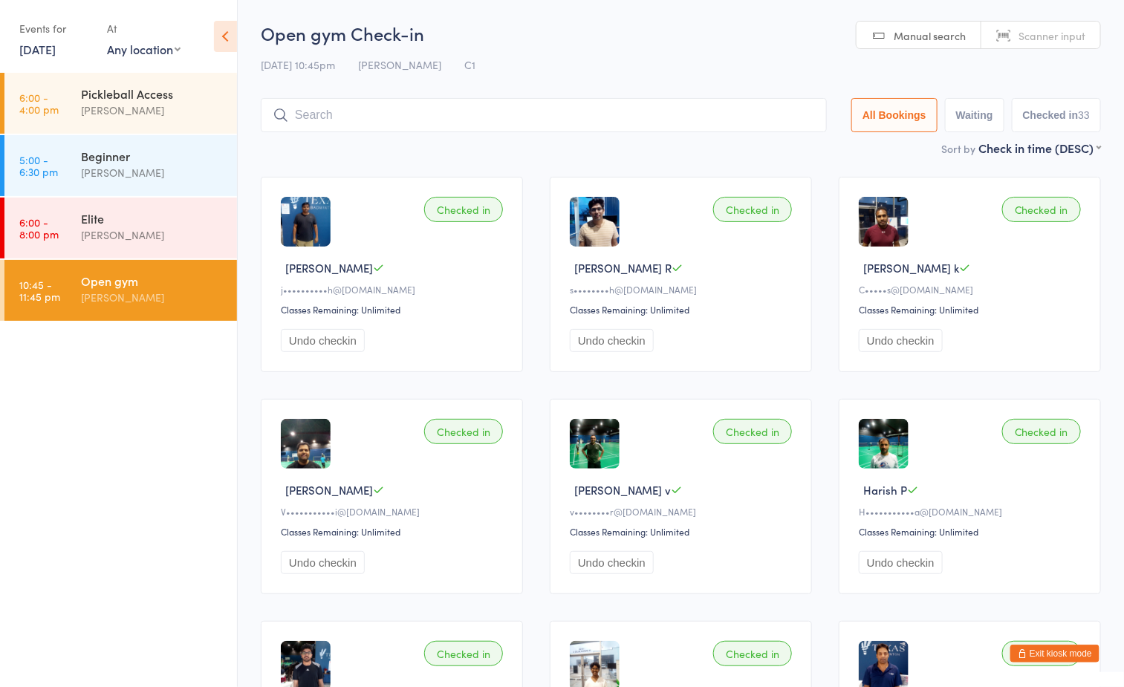
click at [194, 284] on div "Open gym" at bounding box center [152, 281] width 143 height 16
